Goal: Task Accomplishment & Management: Use online tool/utility

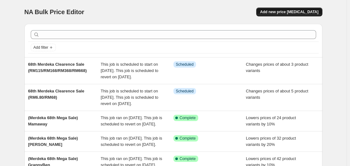
click at [286, 12] on span "Add new price [MEDICAL_DATA]" at bounding box center [289, 11] width 58 height 5
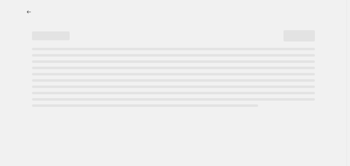
select select "percentage"
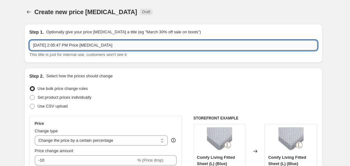
click at [122, 45] on input "[DATE] 2:05:47 PM Price [MEDICAL_DATA]" at bounding box center [173, 45] width 288 height 10
type input "M"
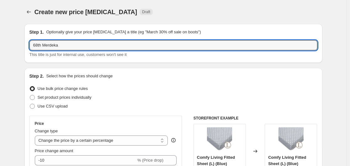
type input "68th Merdeka Clearance Sale (68%)"
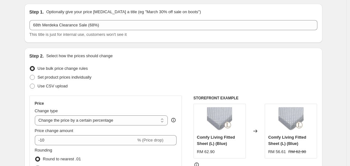
scroll to position [31, 0]
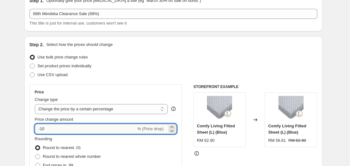
click at [92, 130] on input "-10" at bounding box center [85, 129] width 101 height 10
type input "-1"
type input "-68"
click at [161, 62] on div "Set product prices individually" at bounding box center [173, 65] width 288 height 9
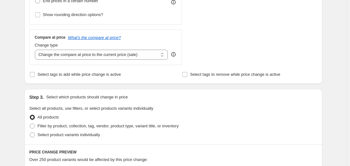
scroll to position [251, 0]
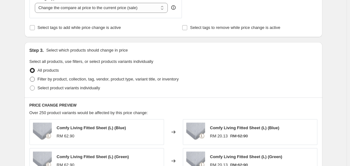
click at [71, 80] on span "Filter by product, collection, tag, vendor, product type, variant title, or inv…" at bounding box center [108, 78] width 141 height 5
click at [30, 77] on input "Filter by product, collection, tag, vendor, product type, variant title, or inv…" at bounding box center [30, 76] width 0 height 0
radio input "true"
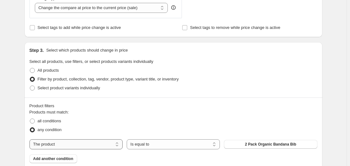
click at [119, 145] on select "The product The product's collection The product's tag The product's vendor The…" at bounding box center [75, 144] width 93 height 10
select select "tag"
click at [242, 145] on button "[DEMOGRAPHIC_DATA]" at bounding box center [270, 144] width 93 height 9
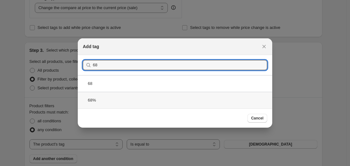
type input "68"
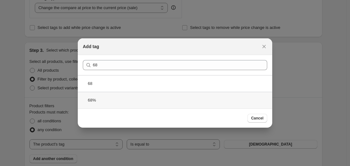
click at [124, 101] on div "68%" at bounding box center [175, 100] width 194 height 17
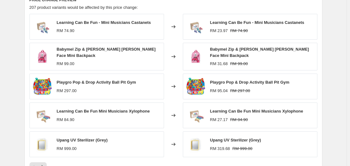
scroll to position [439, 0]
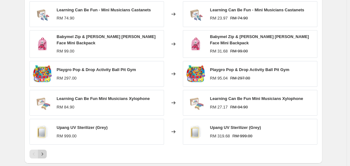
click at [43, 153] on icon "Next" at bounding box center [42, 153] width 2 height 3
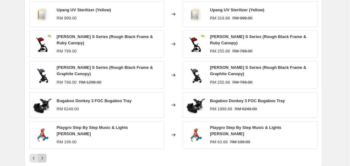
click at [45, 157] on icon "Next" at bounding box center [42, 158] width 6 height 6
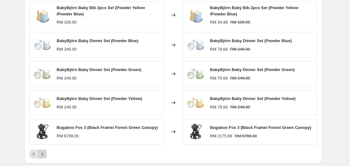
click at [45, 155] on icon "Next" at bounding box center [42, 153] width 6 height 6
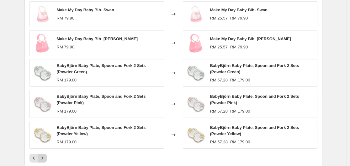
click at [45, 155] on icon "Next" at bounding box center [42, 158] width 6 height 6
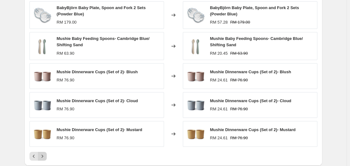
click at [45, 155] on icon "Next" at bounding box center [42, 156] width 6 height 6
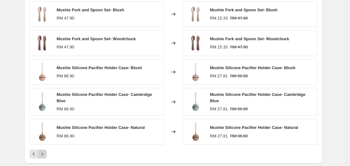
click at [46, 155] on button "Next" at bounding box center [42, 153] width 9 height 9
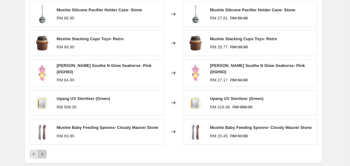
click at [46, 155] on button "Next" at bounding box center [42, 153] width 9 height 9
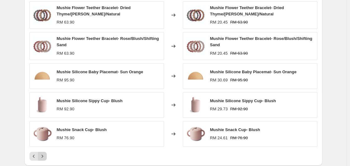
click at [45, 155] on icon "Next" at bounding box center [42, 156] width 6 height 6
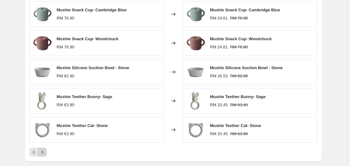
click at [46, 155] on button "Next" at bounding box center [42, 151] width 9 height 9
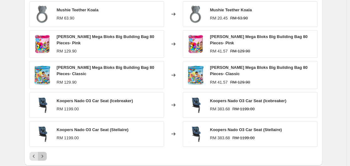
click at [45, 155] on icon "Next" at bounding box center [42, 156] width 6 height 6
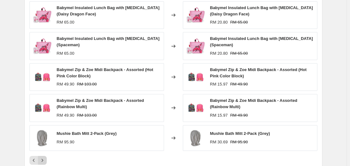
click at [45, 159] on icon "Next" at bounding box center [42, 160] width 6 height 6
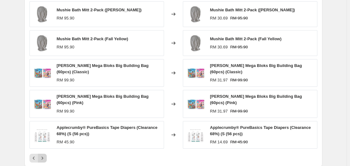
click at [45, 160] on icon "Next" at bounding box center [42, 158] width 6 height 6
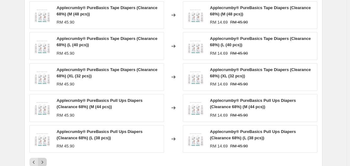
click at [45, 160] on icon "Next" at bounding box center [42, 162] width 6 height 6
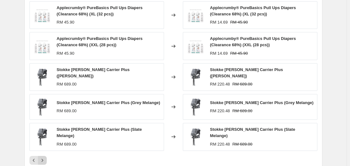
click at [46, 160] on button "Next" at bounding box center [42, 160] width 9 height 9
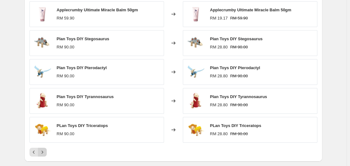
click at [45, 155] on icon "Next" at bounding box center [42, 152] width 6 height 6
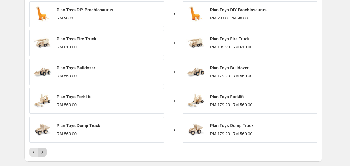
click at [45, 154] on icon "Next" at bounding box center [42, 152] width 6 height 6
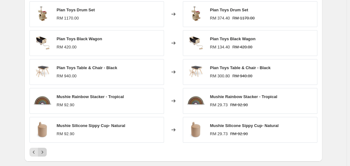
click at [44, 155] on icon "Next" at bounding box center [42, 152] width 6 height 6
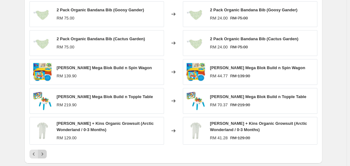
click at [44, 155] on icon "Next" at bounding box center [42, 153] width 6 height 6
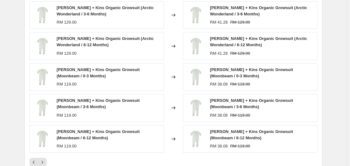
click at [49, 155] on div "[PERSON_NAME] + Kins Organic Growsuit (Arctic Wonderland / 3-6 Months) RM 129.0…" at bounding box center [173, 83] width 288 height 165
click at [48, 163] on div at bounding box center [173, 161] width 288 height 9
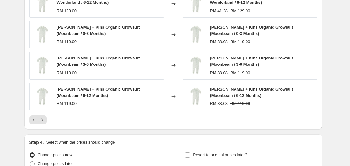
scroll to position [502, 0]
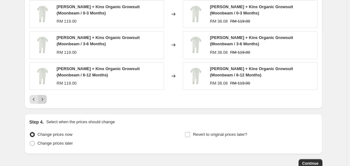
click at [45, 100] on icon "Next" at bounding box center [42, 99] width 6 height 6
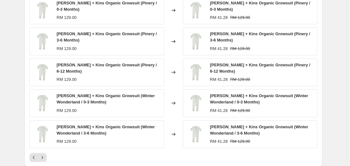
scroll to position [439, 0]
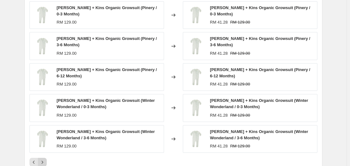
click at [45, 159] on icon "Next" at bounding box center [42, 162] width 6 height 6
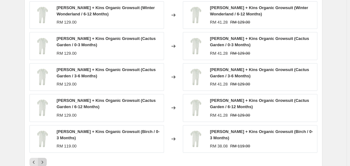
click at [45, 155] on div "[PERSON_NAME] + Kins Organic Growsuit (Winter Wonderland / 6-12 Months) RM 129.…" at bounding box center [173, 83] width 288 height 165
click at [45, 159] on icon "Next" at bounding box center [42, 162] width 6 height 6
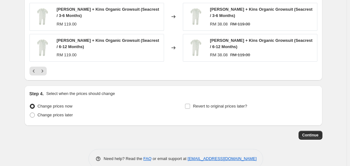
scroll to position [533, 0]
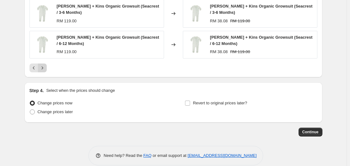
click at [44, 65] on icon "Next" at bounding box center [42, 68] width 6 height 6
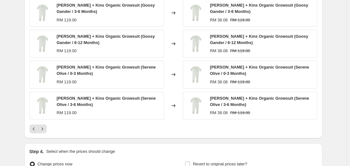
scroll to position [470, 0]
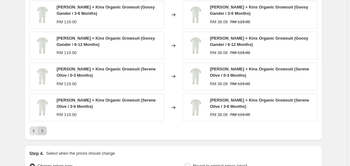
click at [44, 131] on icon "Next" at bounding box center [42, 130] width 6 height 6
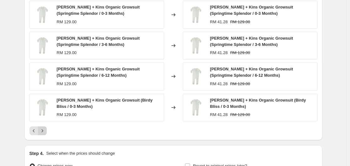
click at [44, 131] on icon "Next" at bounding box center [42, 130] width 6 height 6
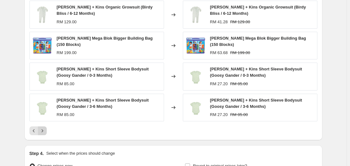
click at [44, 131] on icon "Next" at bounding box center [42, 130] width 6 height 6
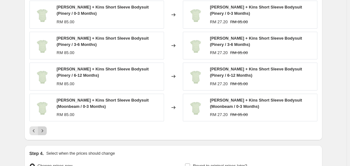
click at [44, 131] on icon "Next" at bounding box center [42, 130] width 6 height 6
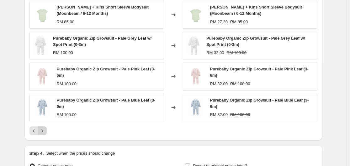
click at [44, 131] on icon "Next" at bounding box center [42, 130] width 6 height 6
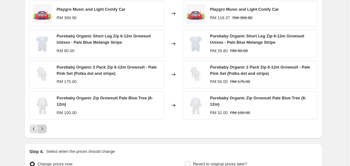
click at [44, 131] on button "Next" at bounding box center [42, 128] width 9 height 9
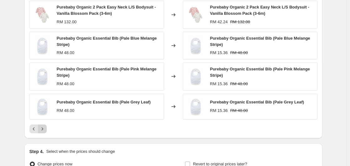
click at [44, 131] on icon "Next" at bounding box center [42, 128] width 6 height 6
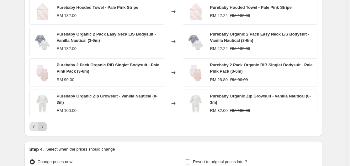
click at [44, 128] on icon "Next" at bounding box center [42, 126] width 6 height 6
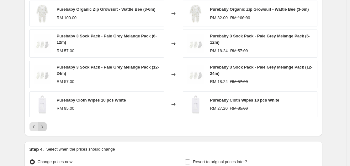
click at [44, 128] on icon "Next" at bounding box center [42, 126] width 6 height 6
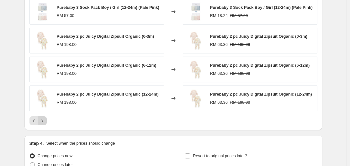
click at [44, 128] on div "PRICE CHANGE PREVIEW 207 product variants would be affected by this price chang…" at bounding box center [173, 39] width 298 height 182
click at [42, 122] on icon "Next" at bounding box center [42, 120] width 6 height 6
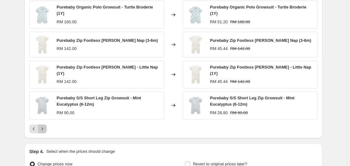
click at [45, 126] on icon "Next" at bounding box center [42, 128] width 6 height 6
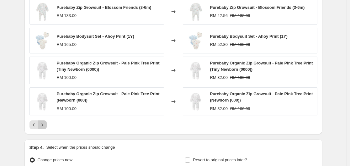
click at [45, 126] on icon "Next" at bounding box center [42, 124] width 6 height 6
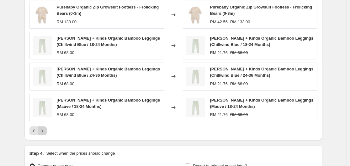
click at [45, 126] on div "Purebaby Organic Zip Growsuit - Bunny Friends (0-3m) RM 133.00 Changed to Pureb…" at bounding box center [173, 52] width 288 height 165
click at [42, 133] on icon "Next" at bounding box center [42, 130] width 6 height 6
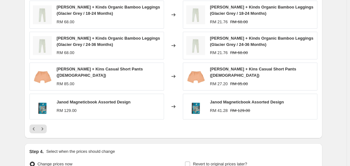
click at [42, 133] on div "PRICE CHANGE PREVIEW 207 product variants would be affected by this price chang…" at bounding box center [173, 43] width 298 height 190
click at [43, 128] on icon "Next" at bounding box center [42, 128] width 6 height 6
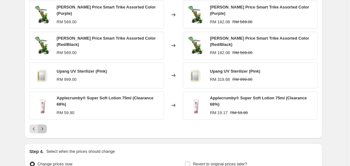
click at [45, 125] on icon "Next" at bounding box center [42, 128] width 6 height 6
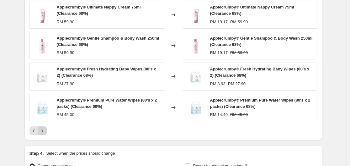
click at [45, 131] on icon "Next" at bounding box center [42, 130] width 6 height 6
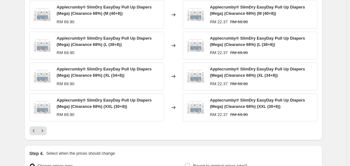
click at [45, 131] on icon "Next" at bounding box center [42, 130] width 6 height 6
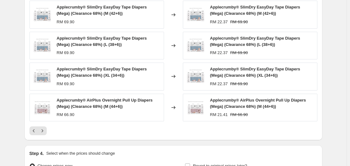
click at [45, 131] on icon "Next" at bounding box center [42, 130] width 6 height 6
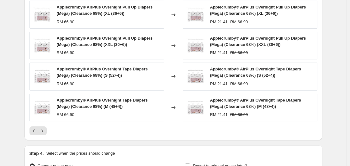
click at [45, 131] on icon "Next" at bounding box center [42, 130] width 6 height 6
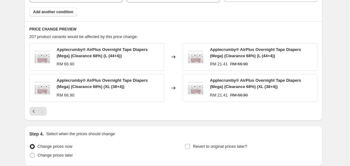
scroll to position [418, 0]
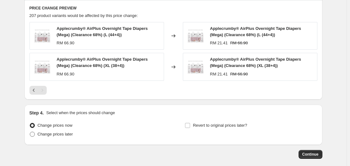
click at [59, 135] on span "Change prices later" at bounding box center [55, 133] width 35 height 5
click at [30, 132] on input "Change prices later" at bounding box center [30, 131] width 0 height 0
radio input "true"
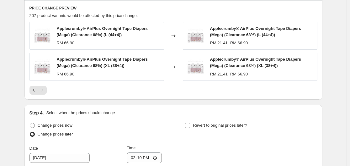
scroll to position [450, 0]
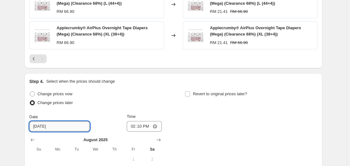
click at [80, 124] on input "[DATE]" at bounding box center [59, 126] width 60 height 10
click at [77, 129] on input "[DATE]" at bounding box center [59, 126] width 60 height 10
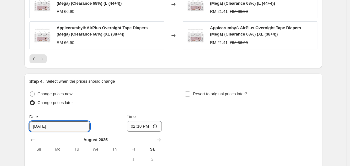
click at [78, 126] on input "[DATE]" at bounding box center [59, 126] width 60 height 10
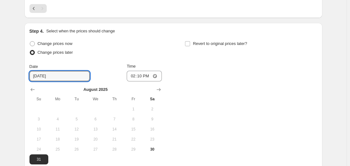
scroll to position [567, 0]
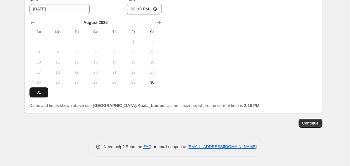
click at [40, 95] on button "31" at bounding box center [38, 92] width 19 height 10
click at [140, 8] on input "14:10" at bounding box center [144, 9] width 35 height 11
click at [154, 10] on input "14:10" at bounding box center [144, 9] width 35 height 11
type input "00:00"
click at [242, 56] on div "Change prices now Change prices later Date [DATE] Time 00:00 [DATE] Su Mo Tu We…" at bounding box center [173, 34] width 288 height 125
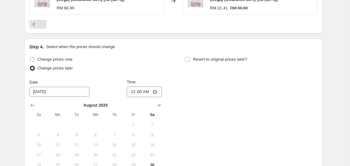
scroll to position [473, 0]
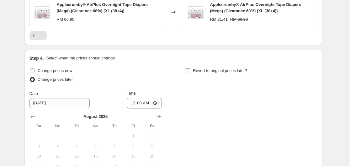
click at [228, 72] on span "Revert to original prices later?" at bounding box center [220, 70] width 54 height 5
click at [190, 72] on input "Revert to original prices later?" at bounding box center [187, 70] width 5 height 5
checkbox input "true"
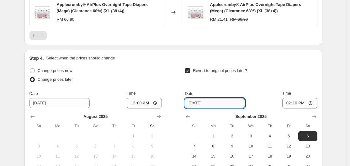
click at [218, 103] on input "[DATE]" at bounding box center [215, 103] width 60 height 10
click at [220, 136] on span "1" at bounding box center [213, 135] width 14 height 5
type input "[DATE]"
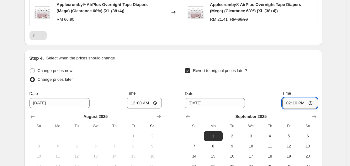
click at [312, 105] on input "14:10" at bounding box center [299, 103] width 35 height 11
type input "12:00"
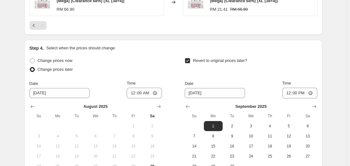
scroll to position [567, 0]
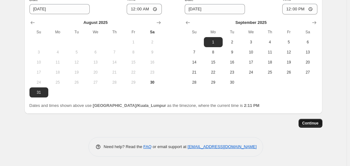
click at [315, 123] on span "Continue" at bounding box center [310, 122] width 16 height 5
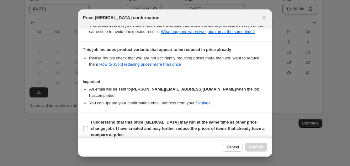
scroll to position [136, 0]
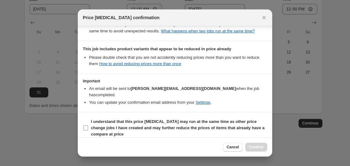
click at [149, 119] on b "I understand that this price [MEDICAL_DATA] may run at the same time as other p…" at bounding box center [177, 127] width 173 height 17
click at [88, 125] on input "I understand that this price [MEDICAL_DATA] may run at the same time as other p…" at bounding box center [85, 127] width 5 height 5
checkbox input "true"
click at [265, 148] on button "Confirm" at bounding box center [256, 146] width 22 height 9
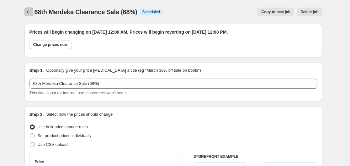
click at [29, 13] on icon "Price change jobs" at bounding box center [29, 12] width 6 height 6
